Goal: Task Accomplishment & Management: Use online tool/utility

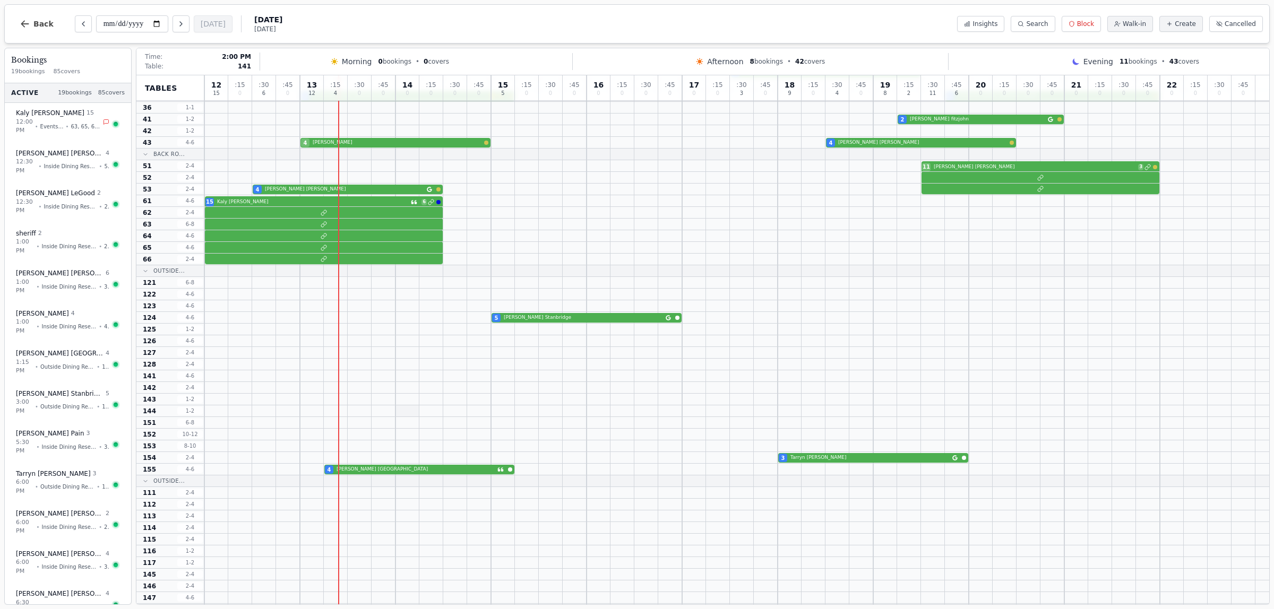
scroll to position [313, 0]
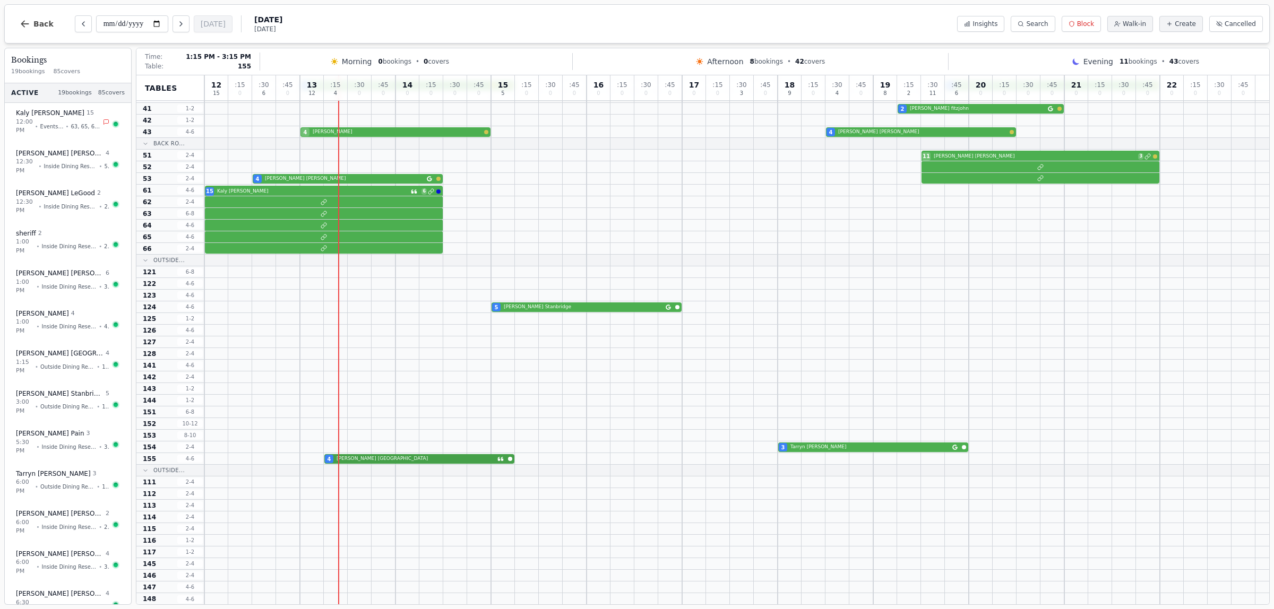
click at [355, 459] on div "4 [PERSON_NAME]" at bounding box center [736, 459] width 1065 height 12
select select "****"
select select "*"
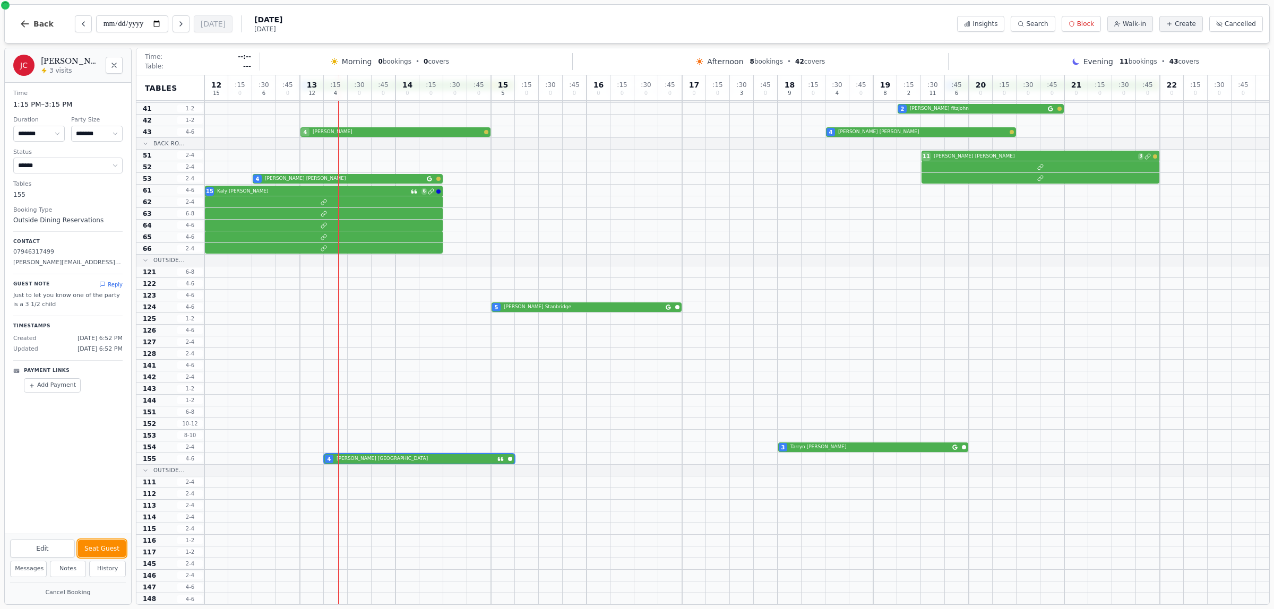
click at [100, 547] on button "Seat Guest" at bounding box center [102, 548] width 48 height 17
click at [250, 235] on div at bounding box center [736, 237] width 1065 height 12
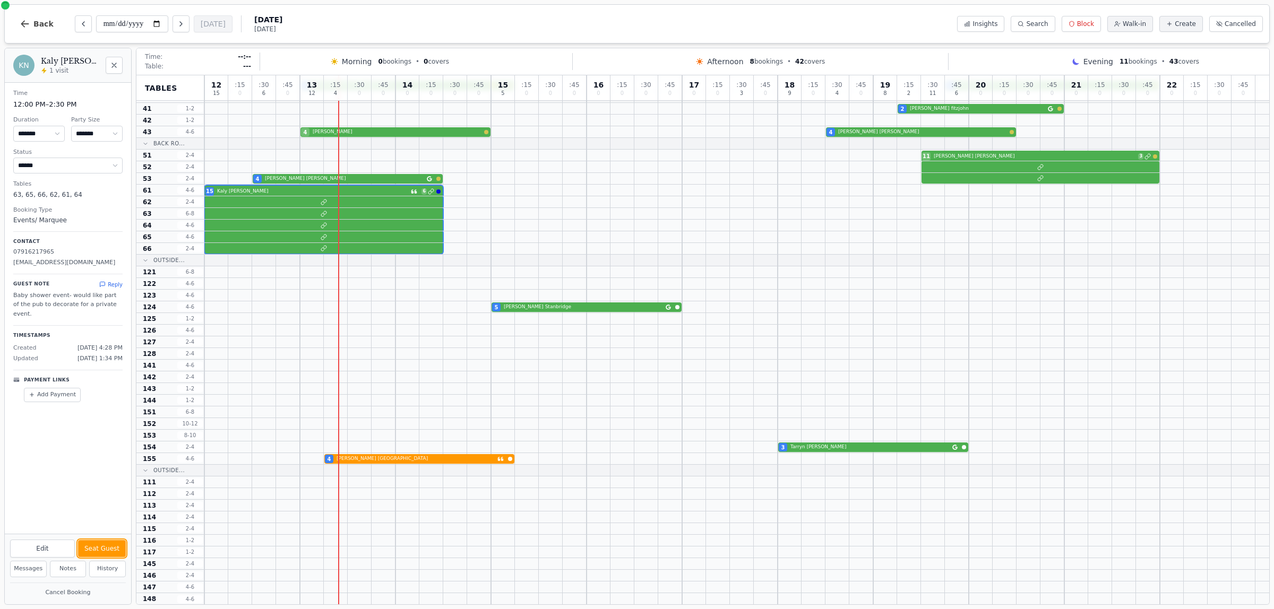
click at [113, 548] on button "Seat Guest" at bounding box center [102, 548] width 48 height 17
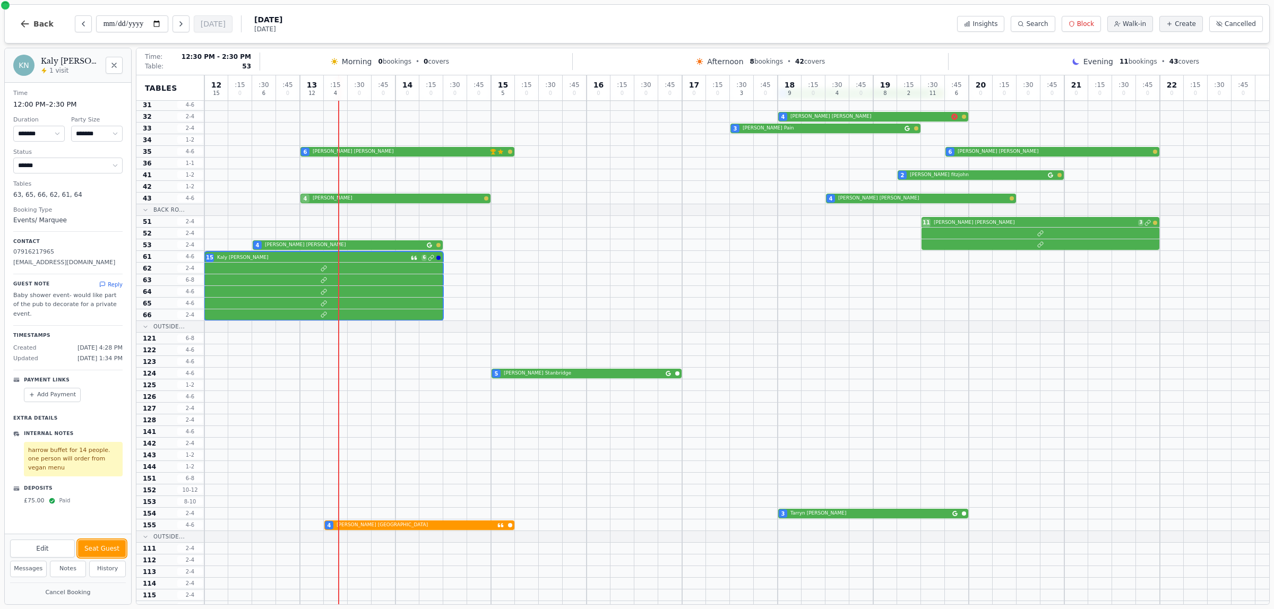
click at [290, 247] on div "4 [PERSON_NAME]" at bounding box center [736, 245] width 1065 height 12
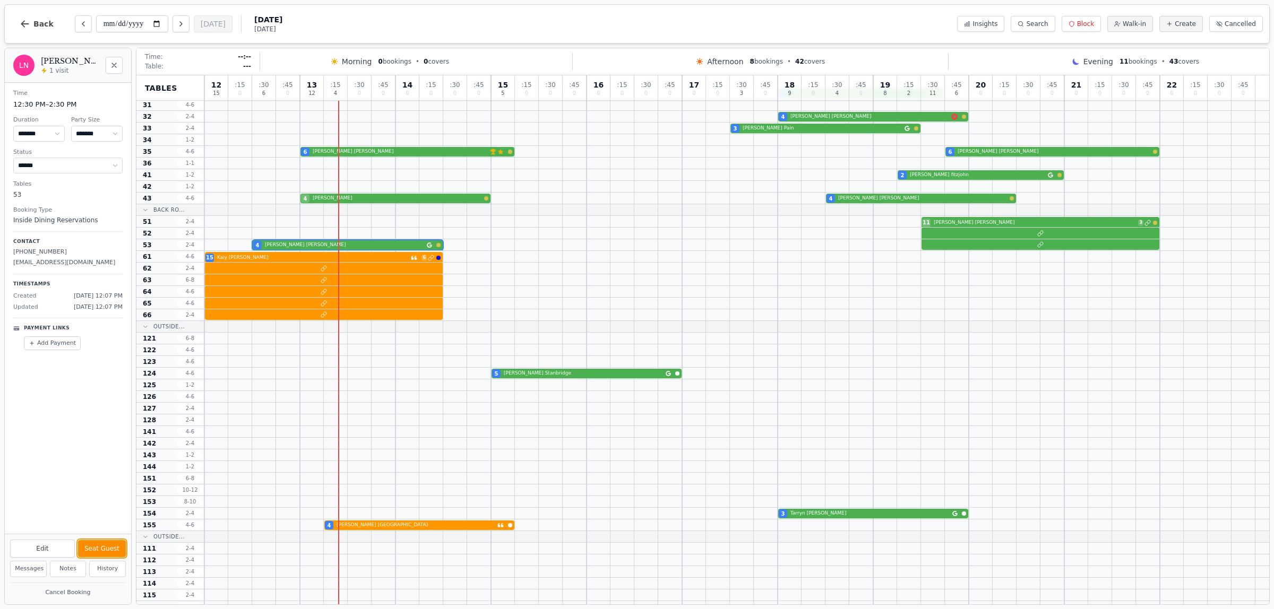
click at [118, 549] on button "Seat Guest" at bounding box center [102, 548] width 48 height 17
click at [312, 201] on div "4 [PERSON_NAME] 4 [PERSON_NAME]" at bounding box center [736, 199] width 1065 height 12
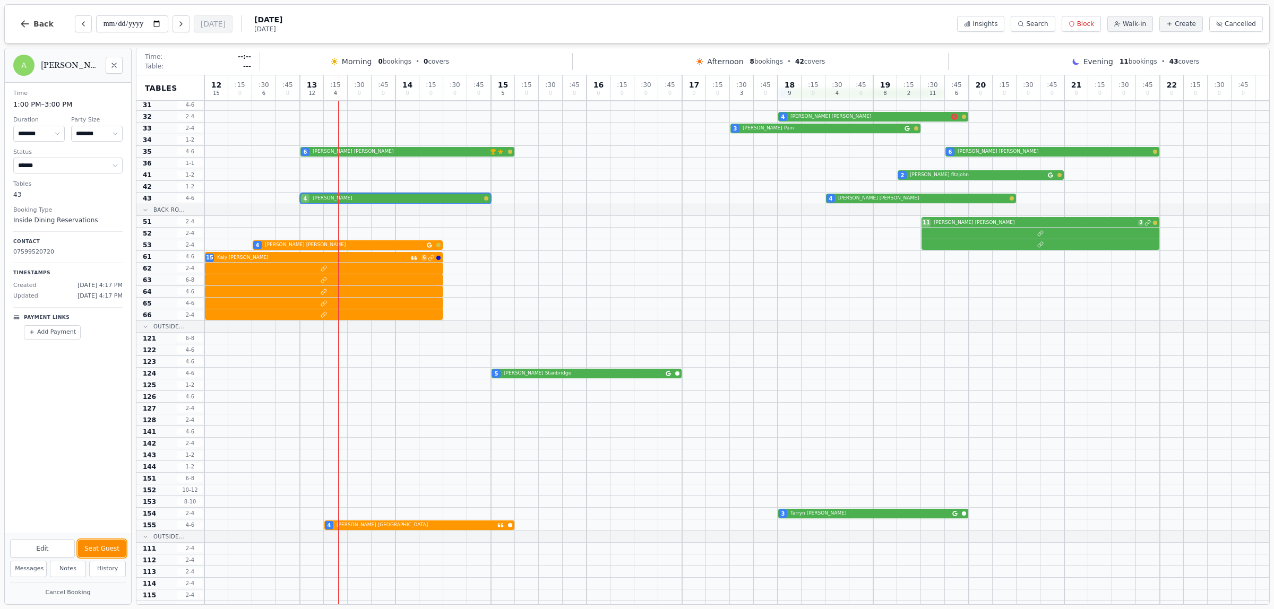
click at [99, 548] on button "Seat Guest" at bounding box center [102, 548] width 48 height 17
click at [327, 149] on div "6 [PERSON_NAME] VIP customer (5 visits) Customer has left a review 6 [PERSON_NA…" at bounding box center [736, 152] width 1065 height 12
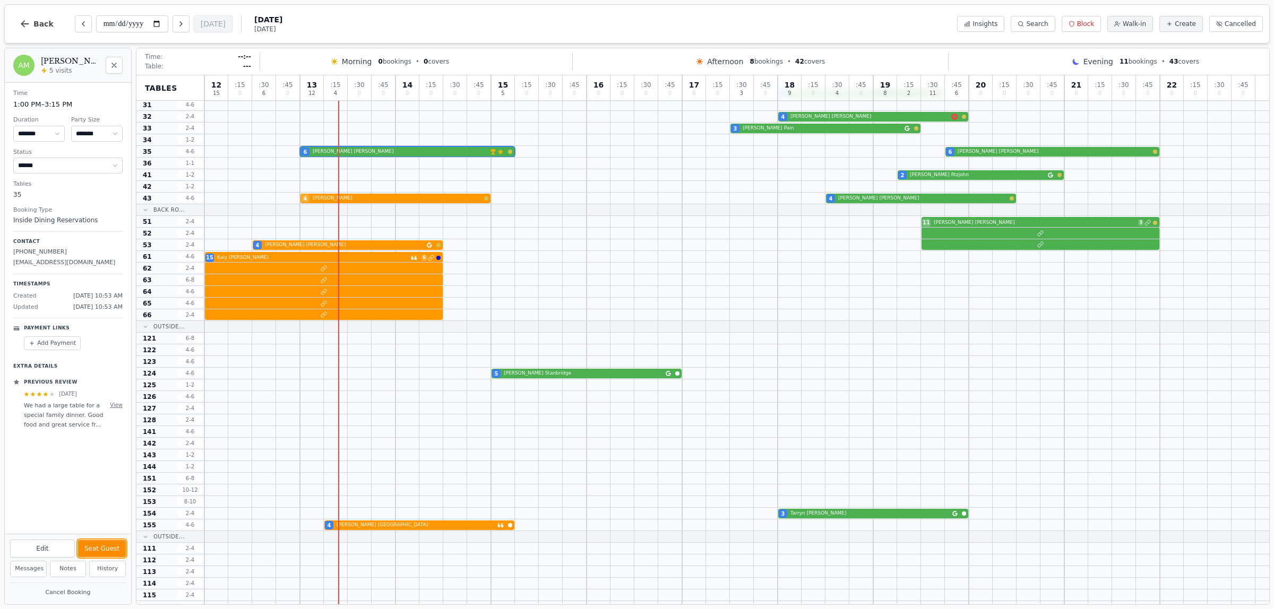
click at [113, 546] on button "Seat Guest" at bounding box center [102, 548] width 48 height 17
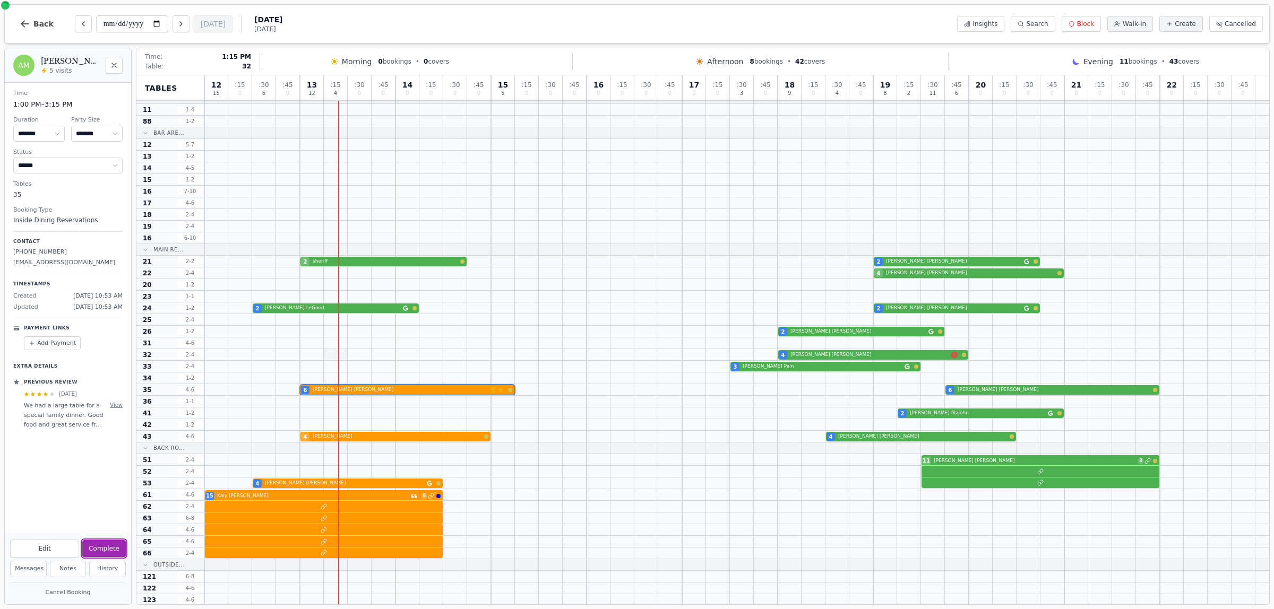
scroll to position [0, 0]
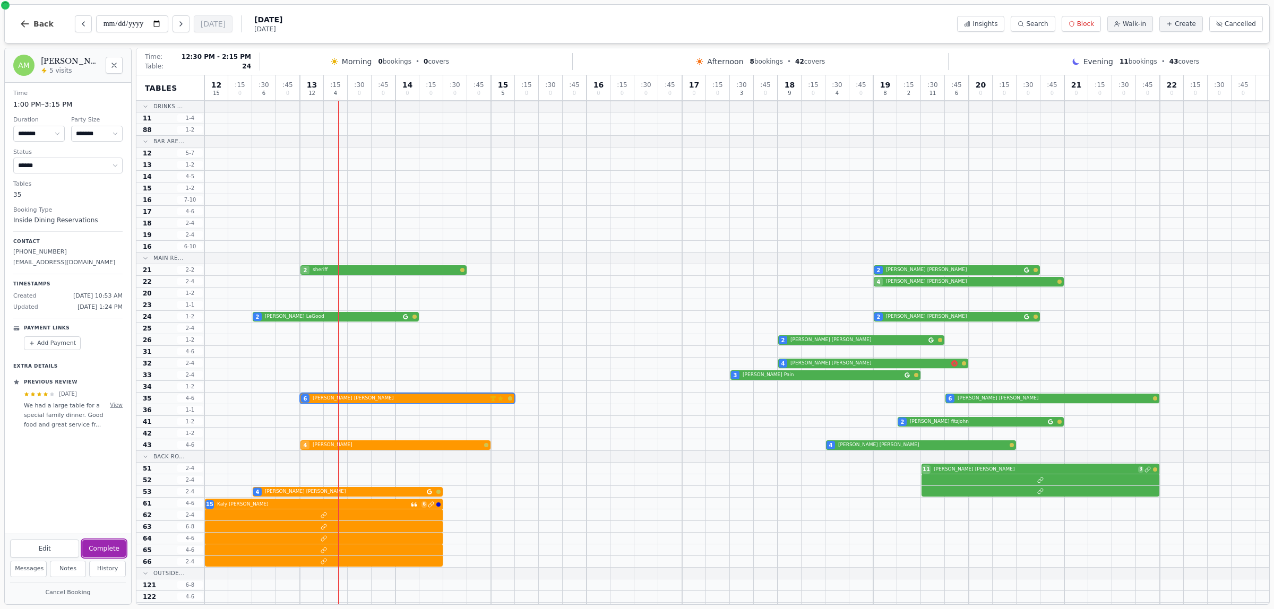
click at [269, 317] on div "2 [PERSON_NAME] 2 [PERSON_NAME]" at bounding box center [736, 317] width 1065 height 12
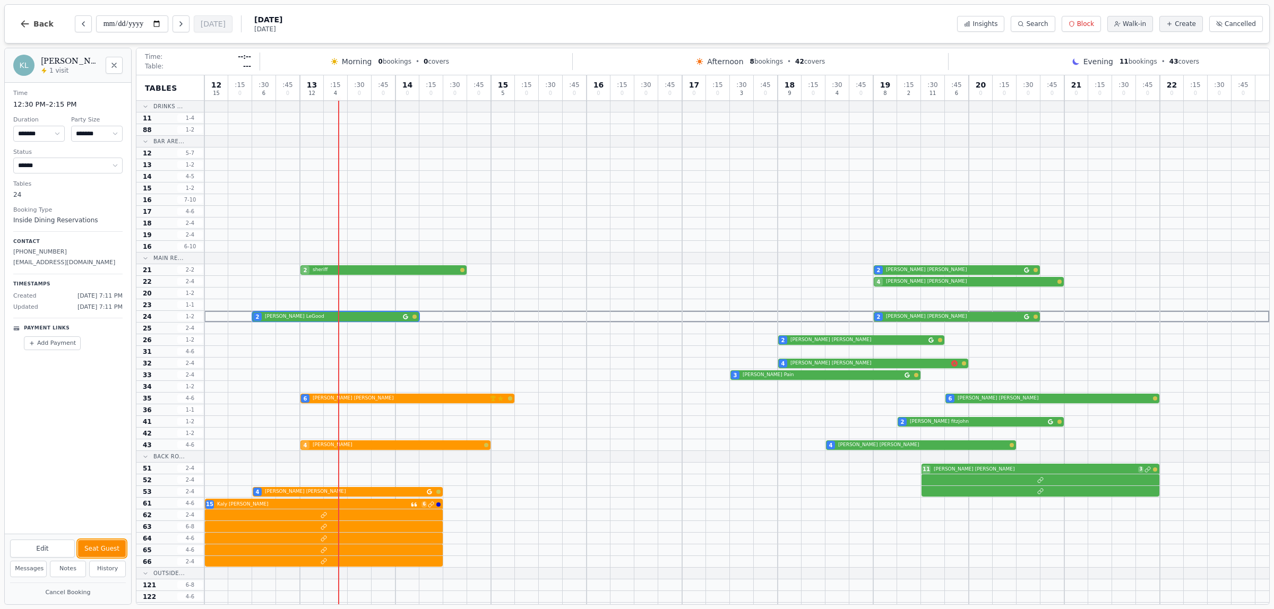
click at [93, 550] on button "Seat Guest" at bounding box center [102, 548] width 48 height 17
drag, startPoint x: 317, startPoint y: 274, endPoint x: 231, endPoint y: 323, distance: 99.4
click at [319, 274] on div "2 sheriff 2 [PERSON_NAME]" at bounding box center [736, 270] width 1065 height 12
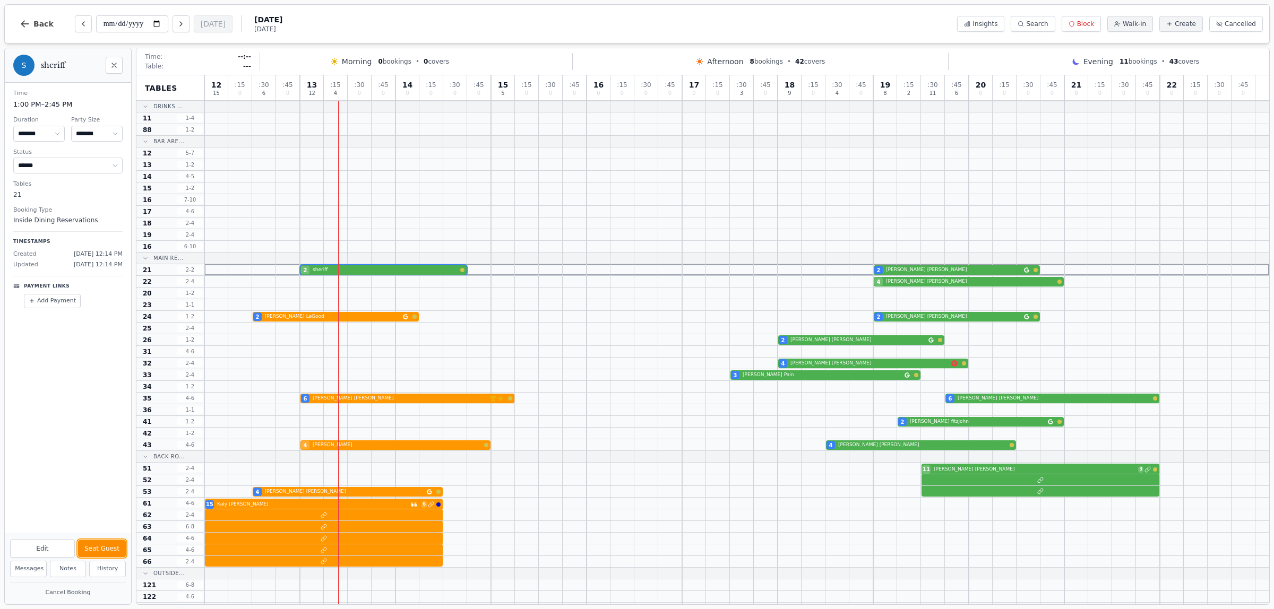
click at [100, 548] on button "Seat Guest" at bounding box center [102, 548] width 48 height 17
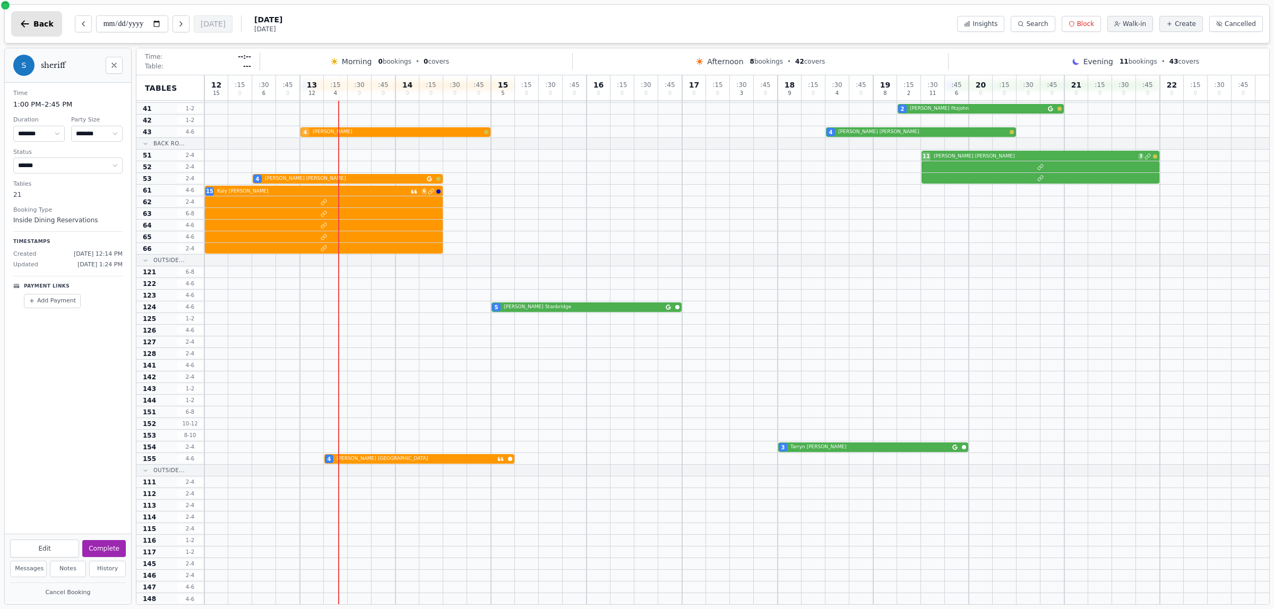
click at [32, 24] on button "Back" at bounding box center [36, 23] width 51 height 25
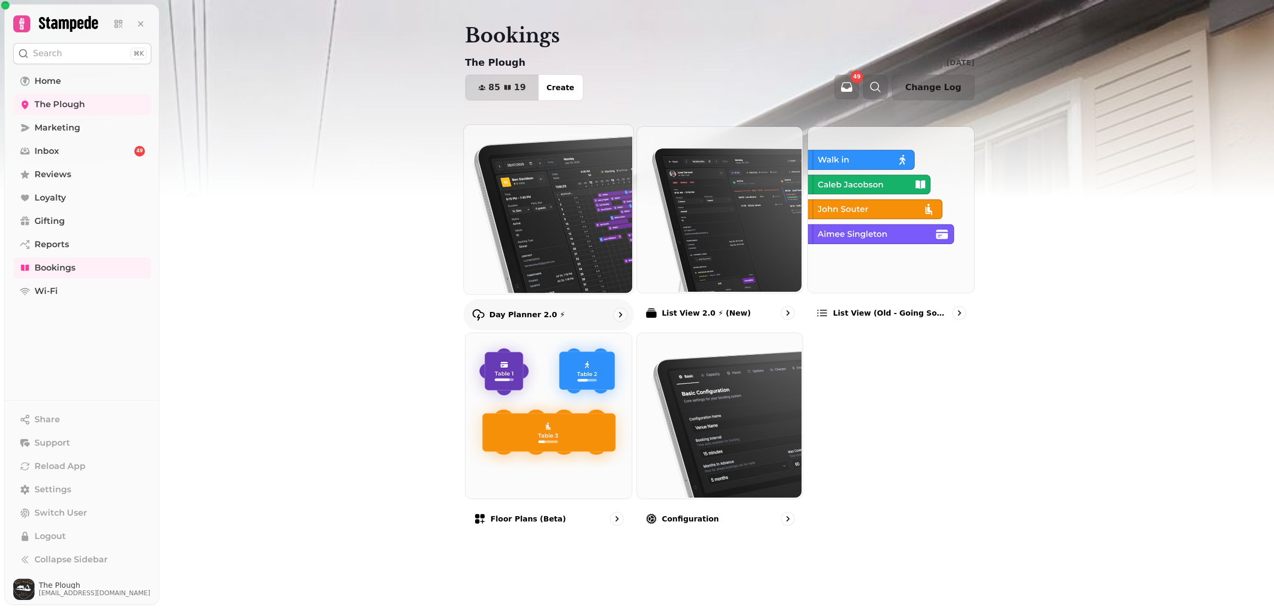
click at [540, 202] on img at bounding box center [547, 208] width 169 height 169
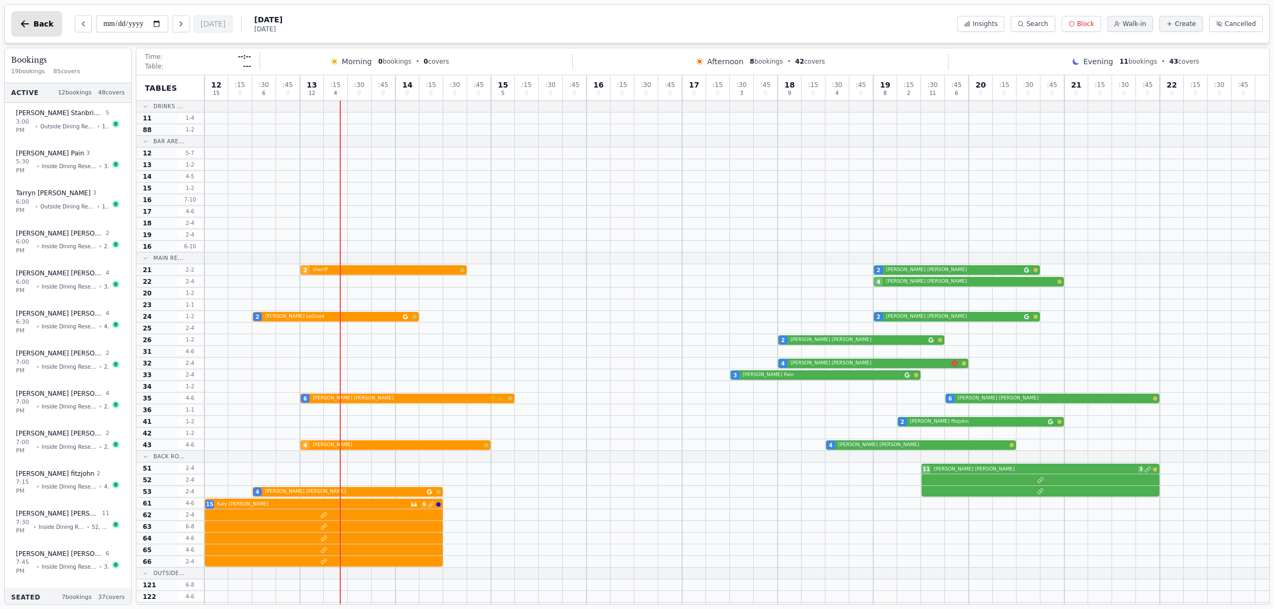
click at [33, 27] on span "Back" at bounding box center [43, 23] width 20 height 7
